Goal: Check status: Check status

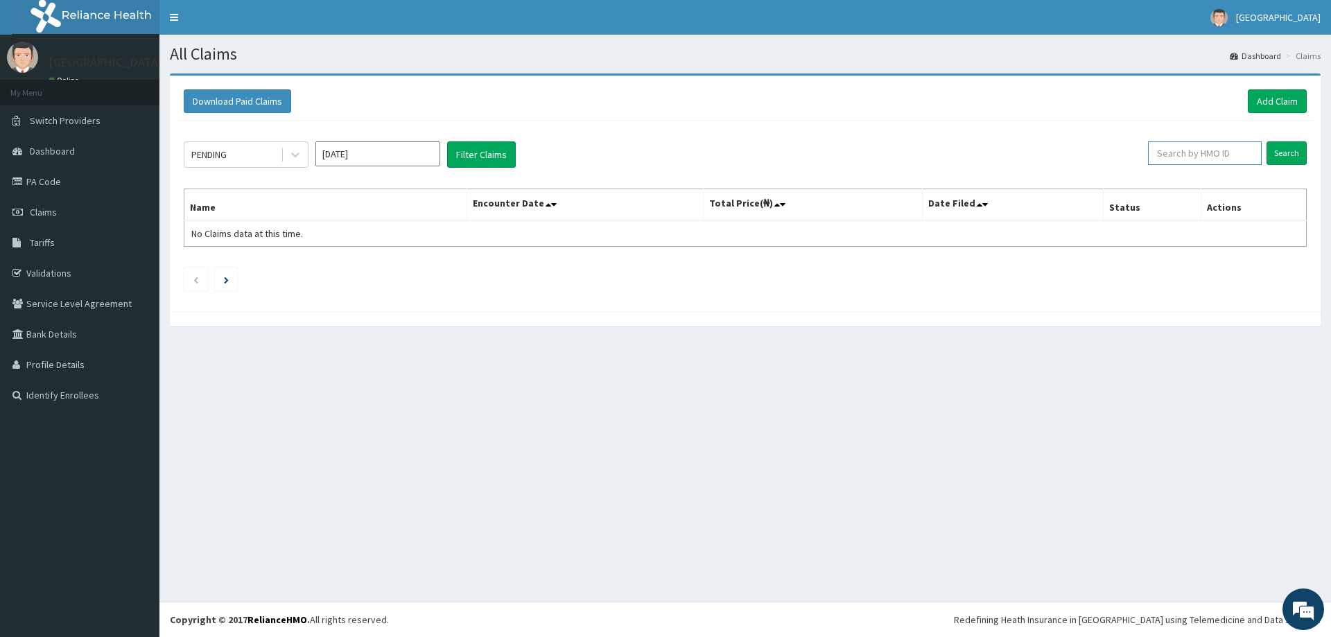
paste input "ERM/10322/E"
type input "ERM/10322/E"
click at [1288, 150] on input "Search" at bounding box center [1287, 153] width 40 height 24
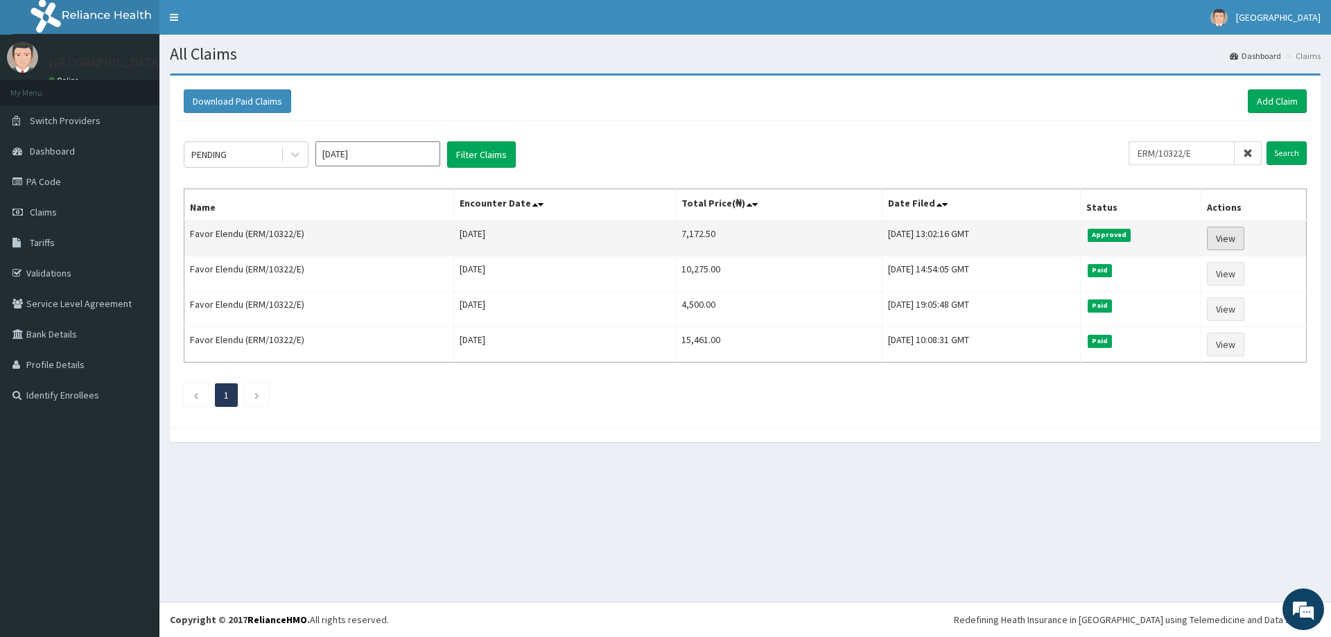
click at [1229, 241] on link "View" at bounding box center [1225, 239] width 37 height 24
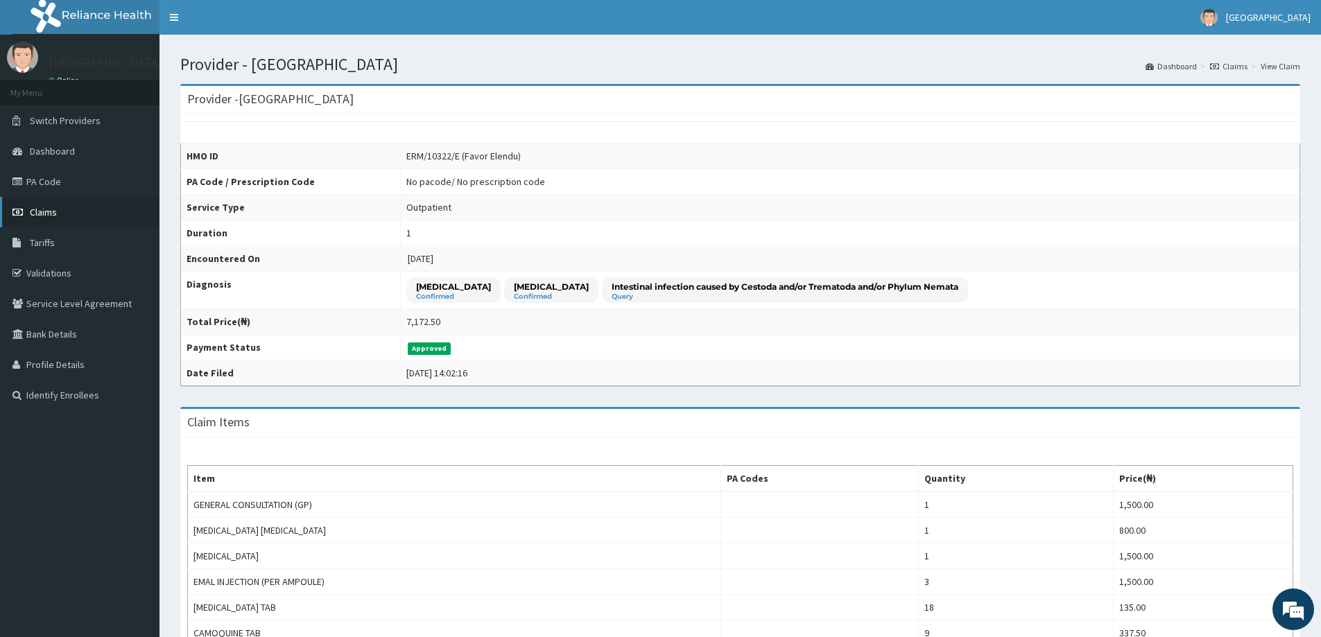
click at [45, 208] on span "Claims" at bounding box center [43, 212] width 27 height 12
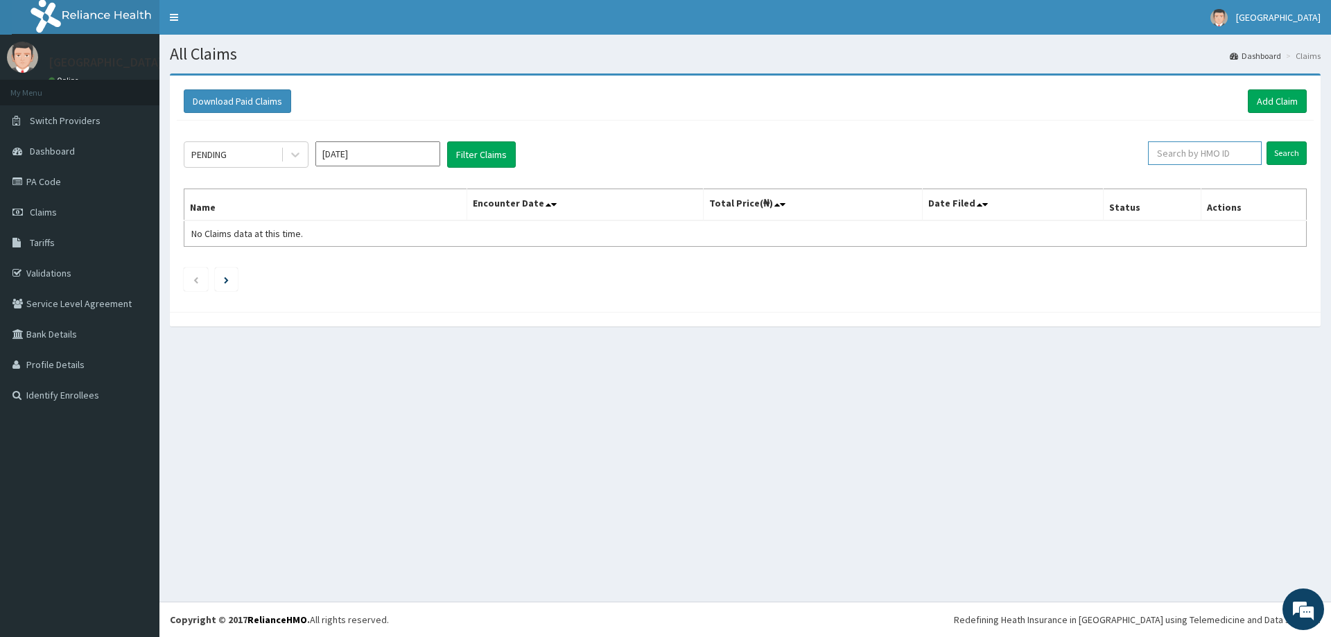
paste input "PES/10061/B"
type input "PES/10061/B"
click at [1288, 150] on input "Search" at bounding box center [1287, 153] width 40 height 24
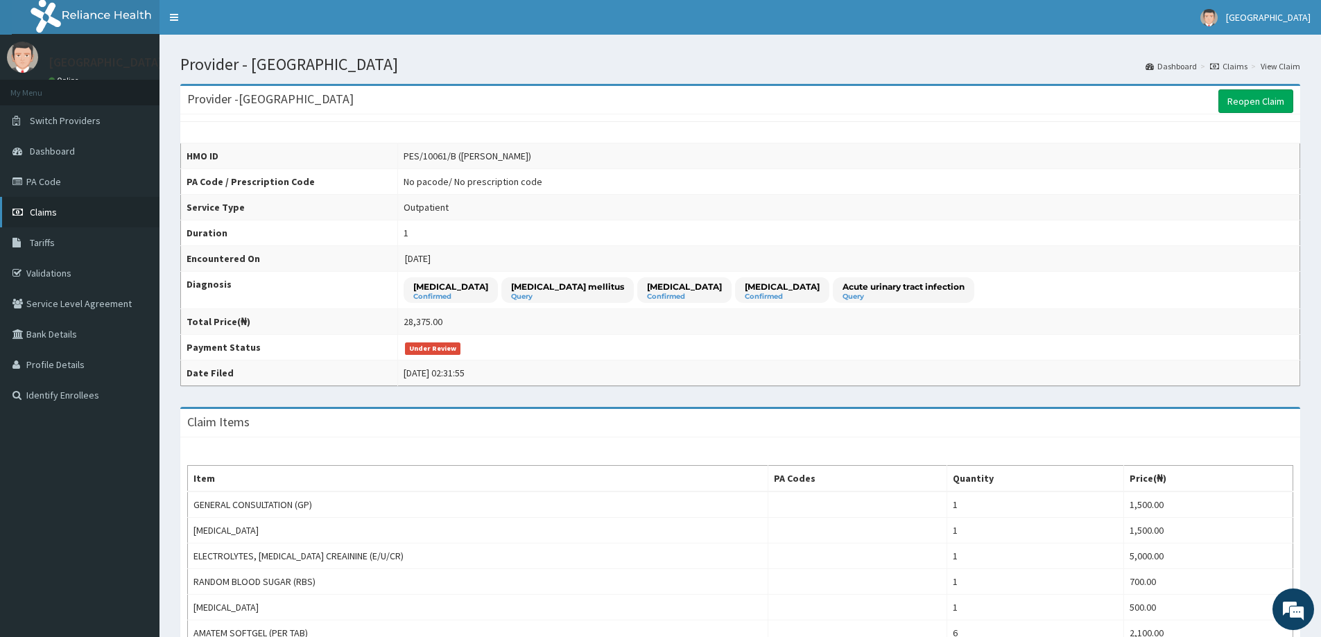
click at [40, 214] on span "Claims" at bounding box center [43, 212] width 27 height 12
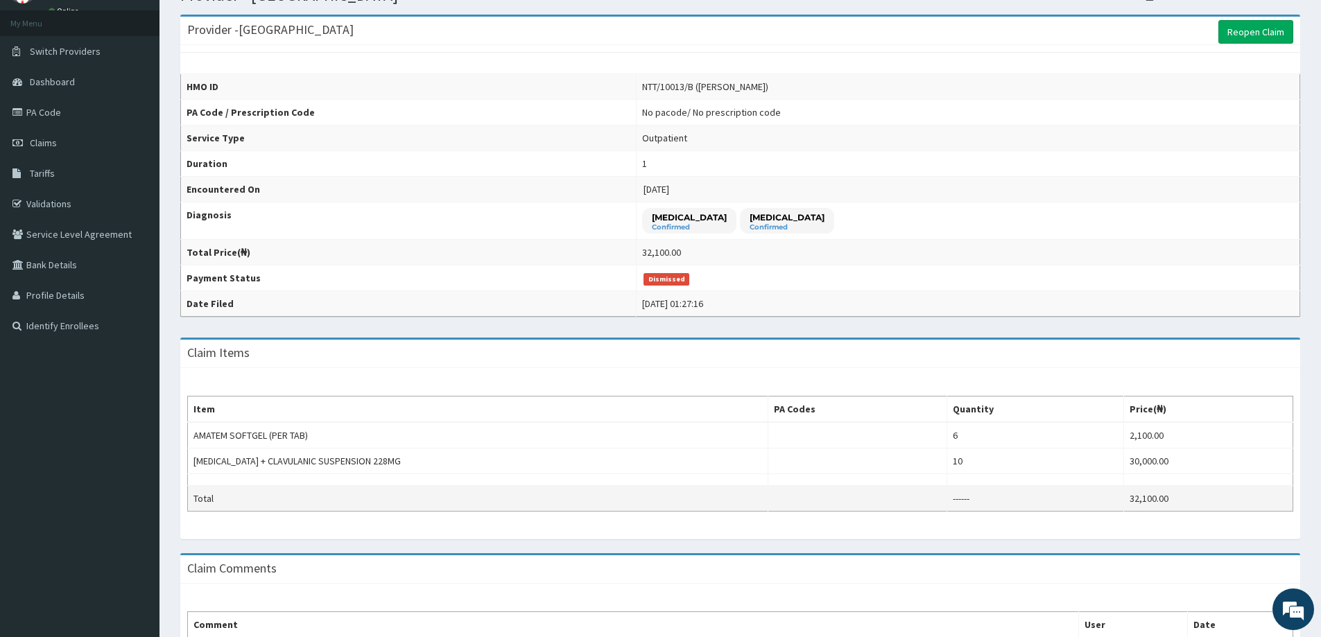
scroll to position [8, 0]
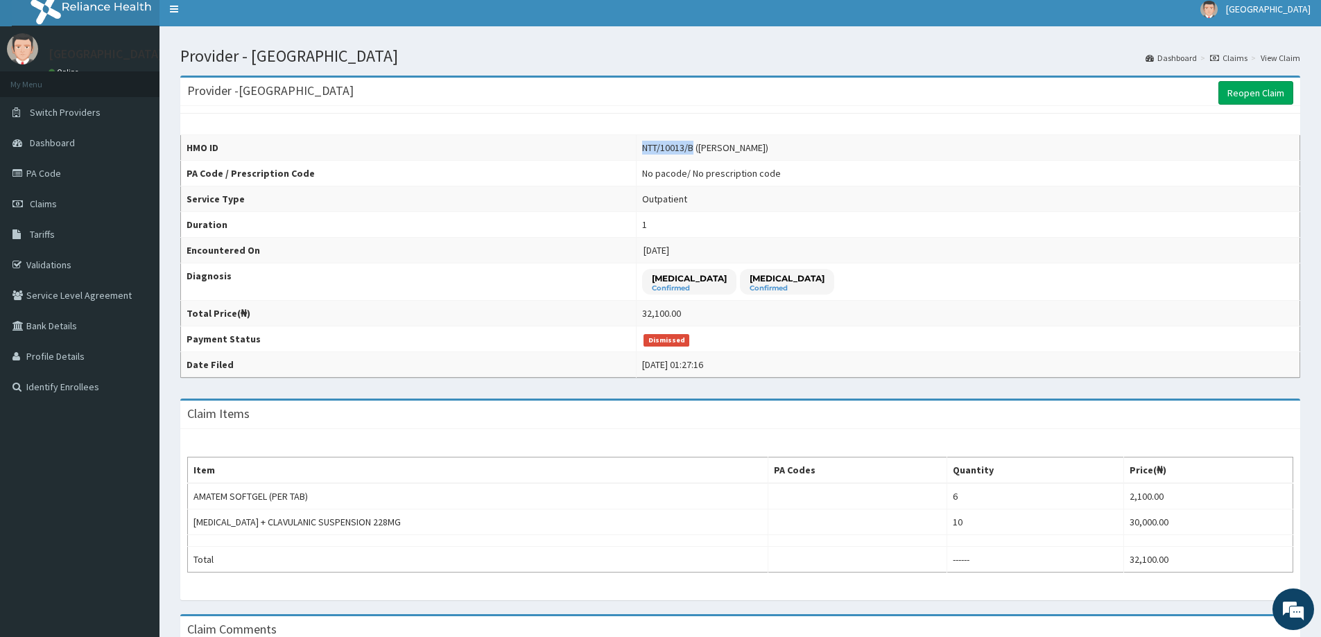
drag, startPoint x: 715, startPoint y: 146, endPoint x: 766, endPoint y: 142, distance: 51.4
click at [766, 142] on div "NTT/10013/B ([PERSON_NAME])" at bounding box center [705, 148] width 126 height 14
copy div "NTT/10013/B"
click at [46, 205] on span "Claims" at bounding box center [43, 204] width 27 height 12
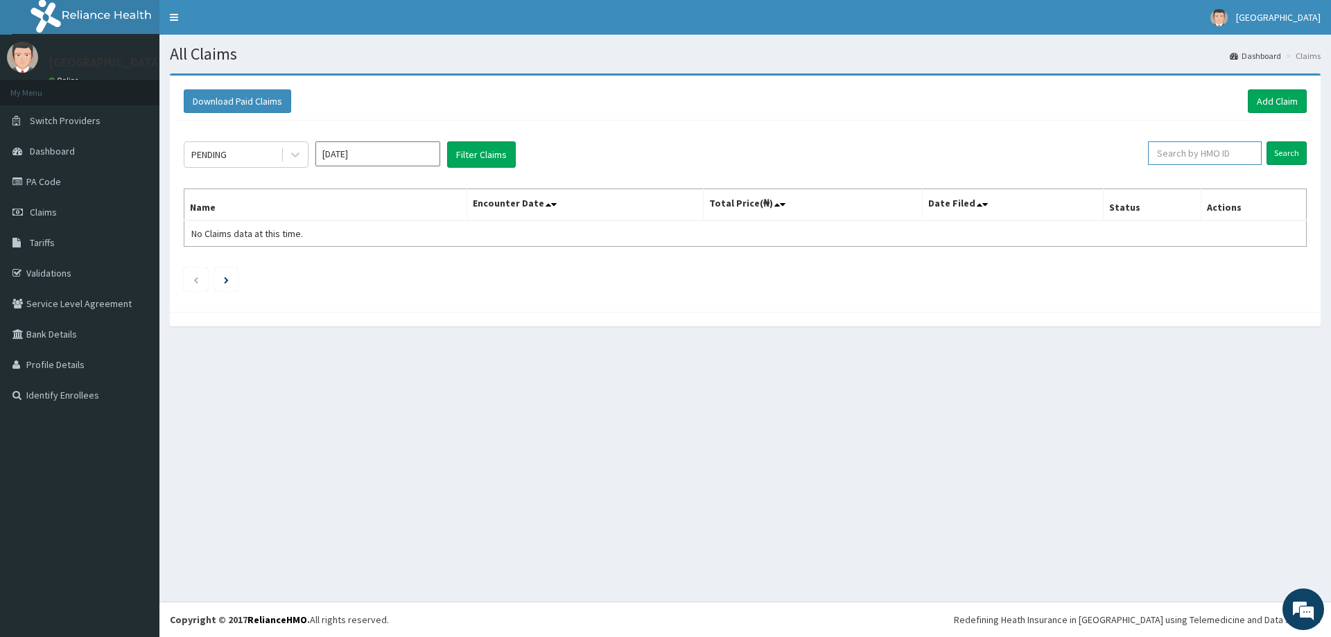
paste input "NTT/10013/B"
type input "NTT/10013/B"
click at [1282, 152] on input "Search" at bounding box center [1287, 153] width 40 height 24
click at [1251, 151] on icon at bounding box center [1248, 153] width 10 height 10
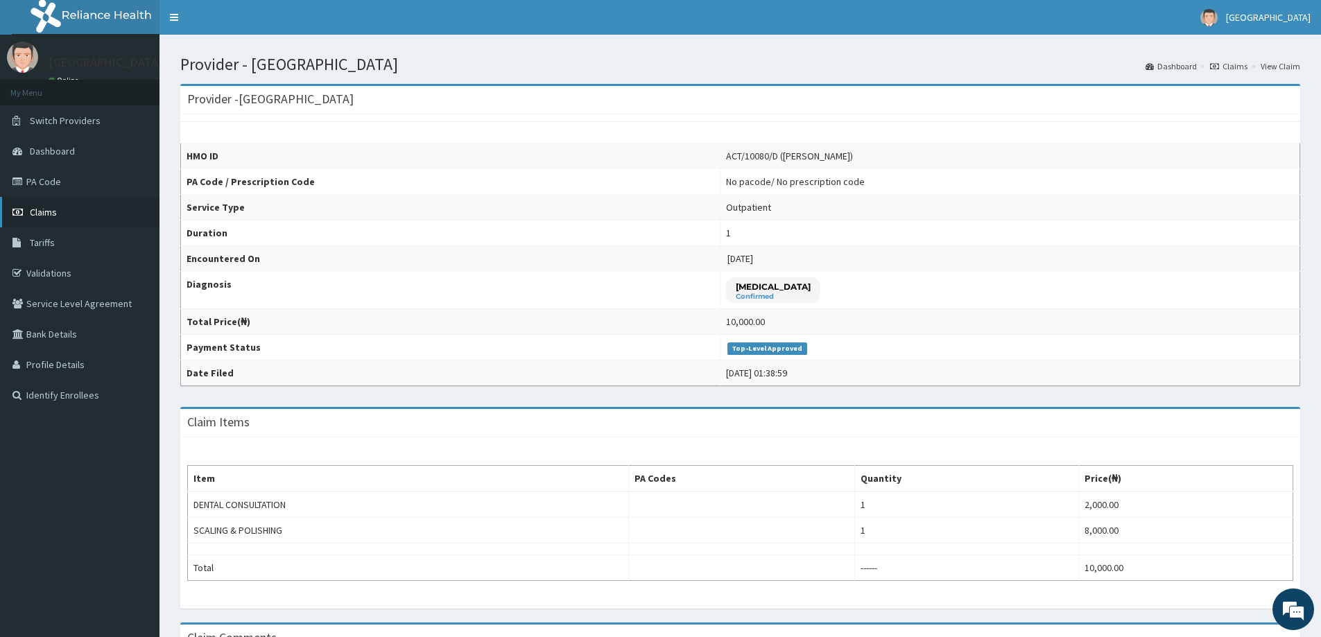
click at [42, 212] on span "Claims" at bounding box center [43, 212] width 27 height 12
